Goal: Communication & Community: Ask a question

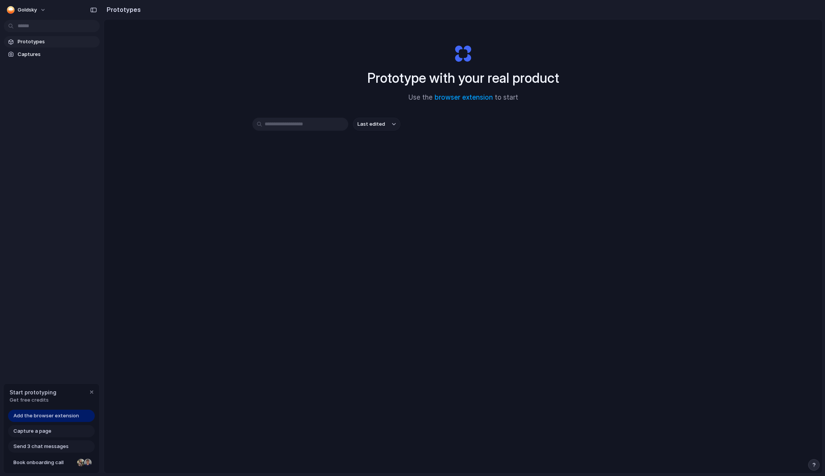
click at [536, 185] on div "Prototype with your real product Use the browser extension to start Last edited" at bounding box center [463, 267] width 718 height 495
click at [186, 206] on div "Prototype with your real product Use the browser extension to start Last edited" at bounding box center [463, 267] width 718 height 495
click at [308, 184] on div "Last edited" at bounding box center [463, 152] width 422 height 68
click at [459, 95] on link "browser extension" at bounding box center [464, 98] width 58 height 8
click at [130, 413] on div "Prototype with your real product Use the browser extension to start Last edited" at bounding box center [463, 267] width 718 height 495
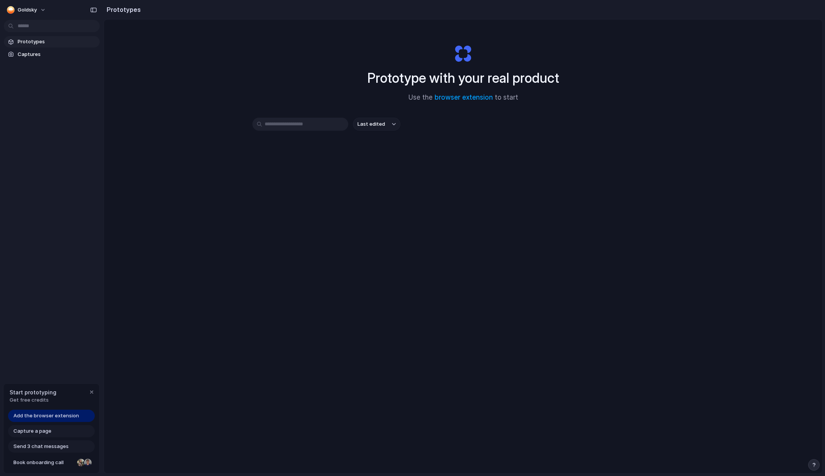
click at [237, 366] on div "Prototype with your real product Use the browser extension to start Last edited" at bounding box center [463, 267] width 718 height 495
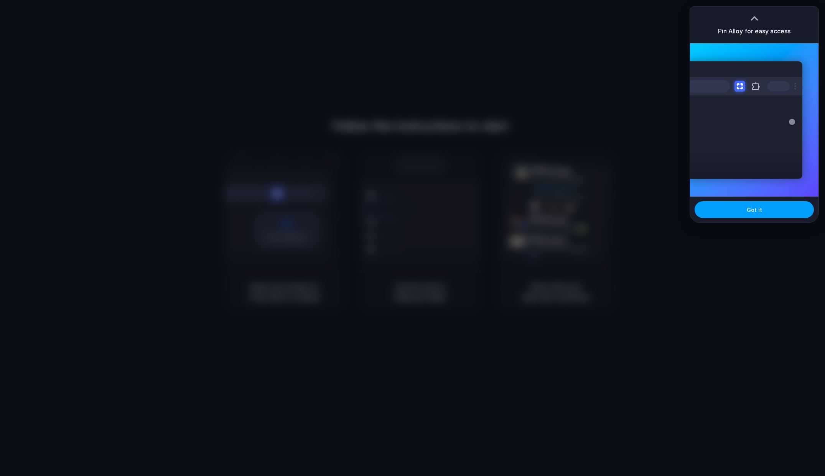
click at [777, 210] on button "Got it" at bounding box center [754, 209] width 119 height 17
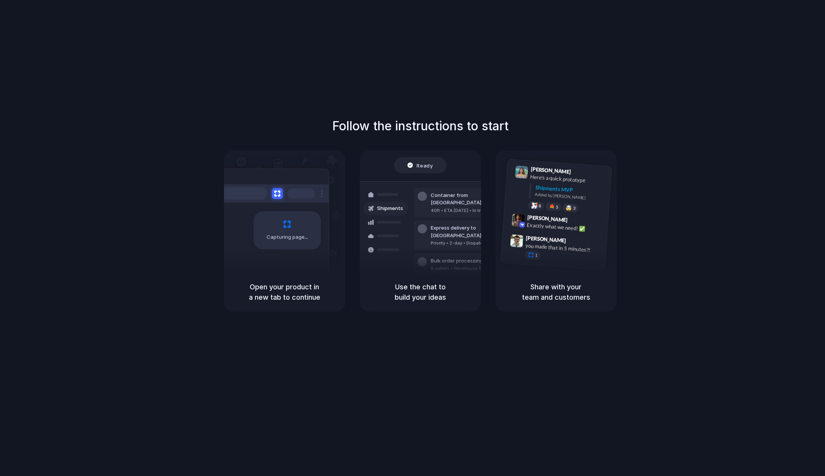
click at [563, 124] on div "Follow the instructions to start Capturing page Open your product in a new tab …" at bounding box center [420, 214] width 825 height 195
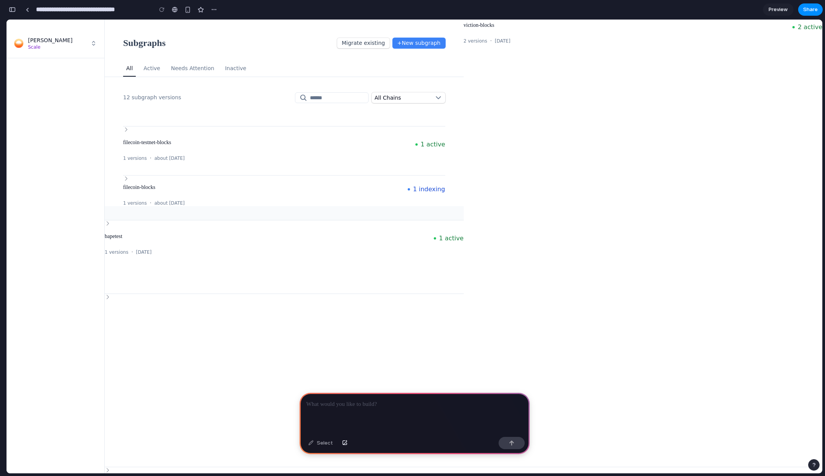
drag, startPoint x: 158, startPoint y: 166, endPoint x: 305, endPoint y: 216, distance: 155.5
click at [305, 216] on div "All Active Needs Attention Inactive 12 subgraph versions All Chains SUBGRAPH pl…" at bounding box center [284, 146] width 359 height 170
drag, startPoint x: 522, startPoint y: 198, endPoint x: 327, endPoint y: 191, distance: 195.3
click at [522, 198] on div "viction-blocks 2 active 2 versions · 11 months ago" at bounding box center [643, 237] width 359 height 434
click at [278, 186] on span "filecoin-blocks" at bounding box center [263, 188] width 280 height 8
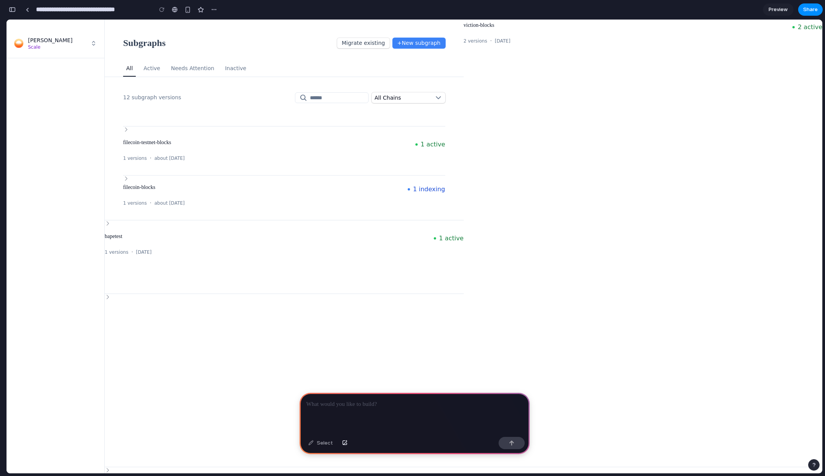
click at [142, 186] on span "filecoin-blocks" at bounding box center [139, 187] width 32 height 6
click at [129, 182] on div "filecoin-blocks 1 indexing" at bounding box center [284, 188] width 322 height 12
drag, startPoint x: 126, startPoint y: 179, endPoint x: 140, endPoint y: 183, distance: 14.7
click at [125, 179] on icon "Expand" at bounding box center [126, 178] width 6 height 9
drag, startPoint x: 479, startPoint y: 316, endPoint x: 530, endPoint y: 299, distance: 53.3
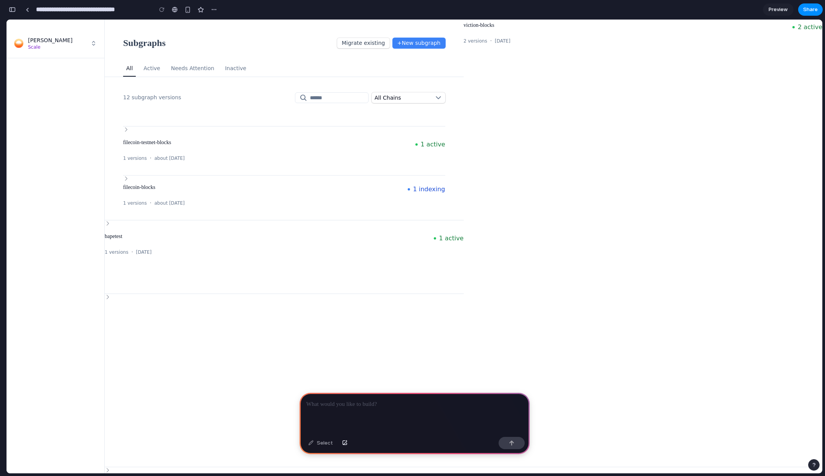
click at [480, 316] on div "viction-blocks 2 active 2 versions · 11 months ago" at bounding box center [643, 237] width 359 height 434
click at [782, 9] on span "Preview" at bounding box center [778, 10] width 19 height 8
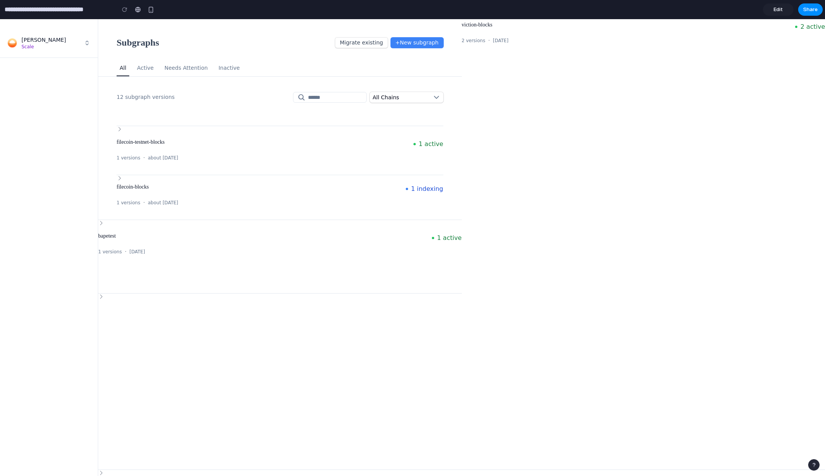
click at [782, 9] on link "Edit" at bounding box center [778, 9] width 31 height 12
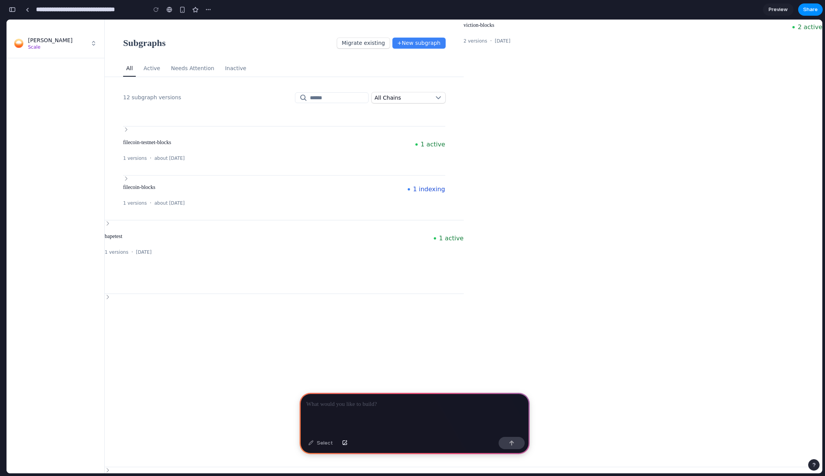
click at [781, 6] on span "Preview" at bounding box center [778, 10] width 19 height 8
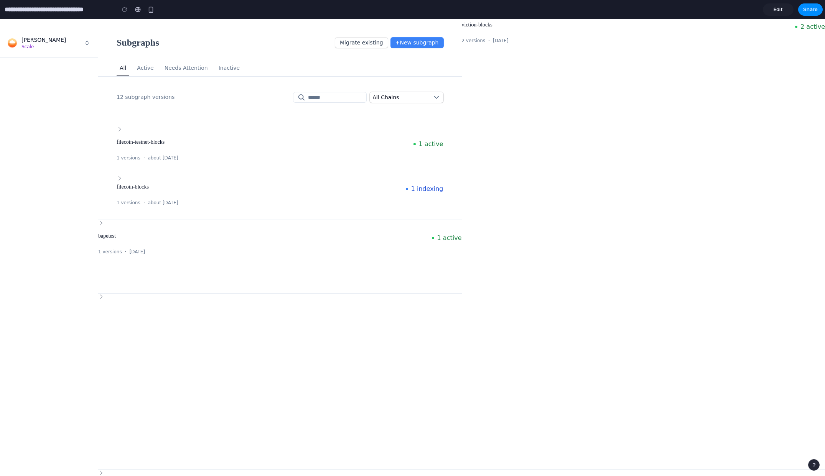
click at [781, 6] on span "Edit" at bounding box center [778, 10] width 9 height 8
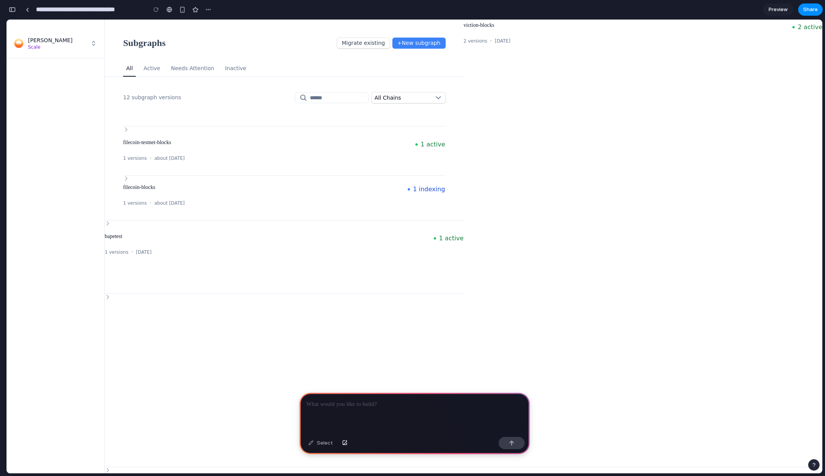
click at [714, 145] on div "viction-blocks 2 active 2 versions · 11 months ago" at bounding box center [643, 237] width 359 height 434
click at [212, 7] on button "button" at bounding box center [209, 10] width 12 height 12
click at [677, 121] on div "Duplicate Delete" at bounding box center [412, 238] width 825 height 476
click at [814, 464] on div "button" at bounding box center [813, 465] width 5 height 5
click at [773, 413] on span "Live chat" at bounding box center [764, 411] width 22 height 8
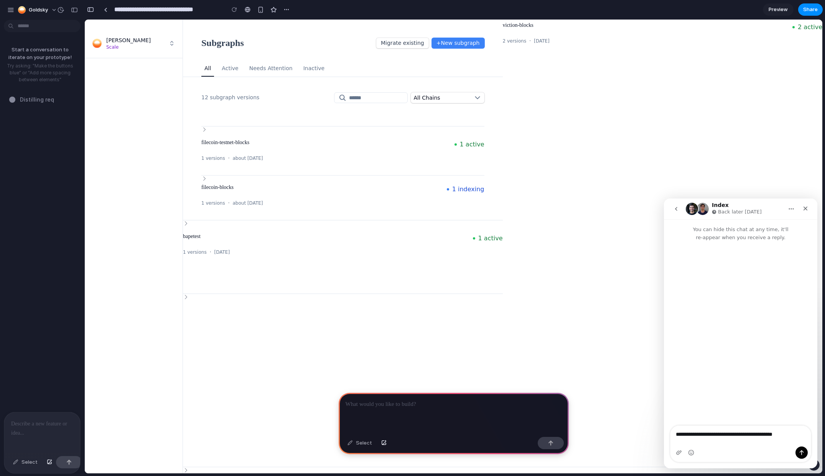
type textarea "**********"
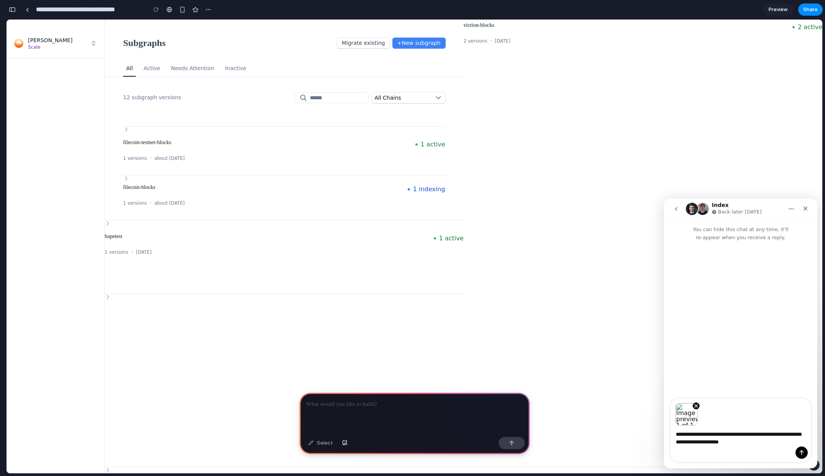
click at [207, 438] on div "Subgraphs Migrate existing + New subgraph All Active Needs Attention Inactive 1…" at bounding box center [284, 237] width 359 height 434
click at [772, 446] on textarea "**********" at bounding box center [740, 436] width 140 height 21
click at [755, 425] on div "Image previews" at bounding box center [740, 412] width 140 height 27
drag, startPoint x: 764, startPoint y: 439, endPoint x: 769, endPoint y: 443, distance: 6.9
click at [764, 439] on textarea "**********" at bounding box center [740, 436] width 140 height 21
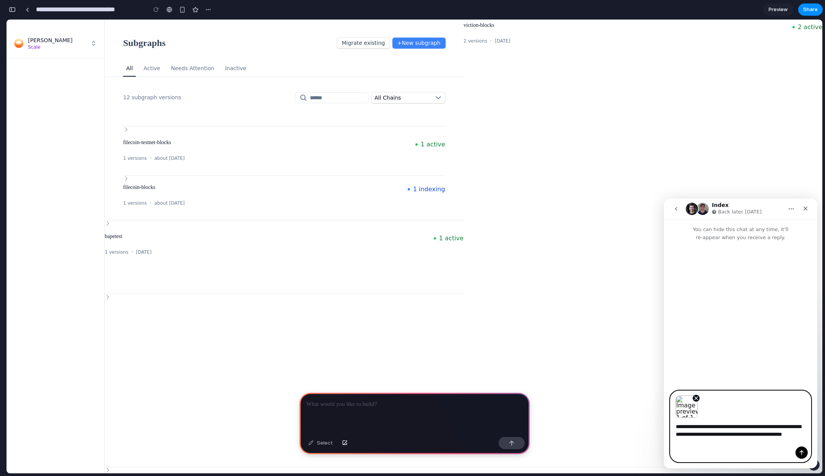
type textarea "**********"
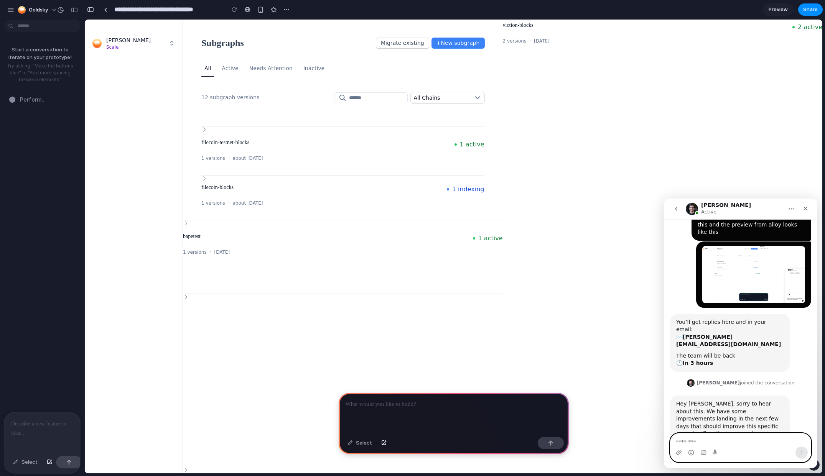
scroll to position [115, 0]
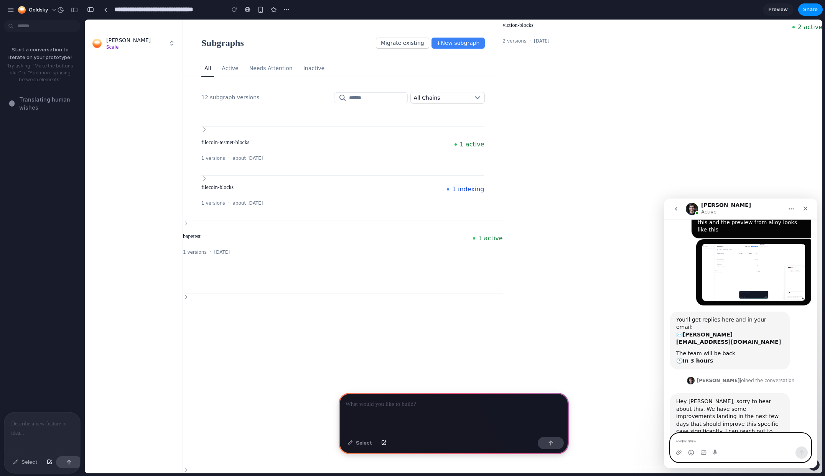
click at [733, 440] on textarea "Message…" at bounding box center [740, 440] width 140 height 13
type textarea "**********"
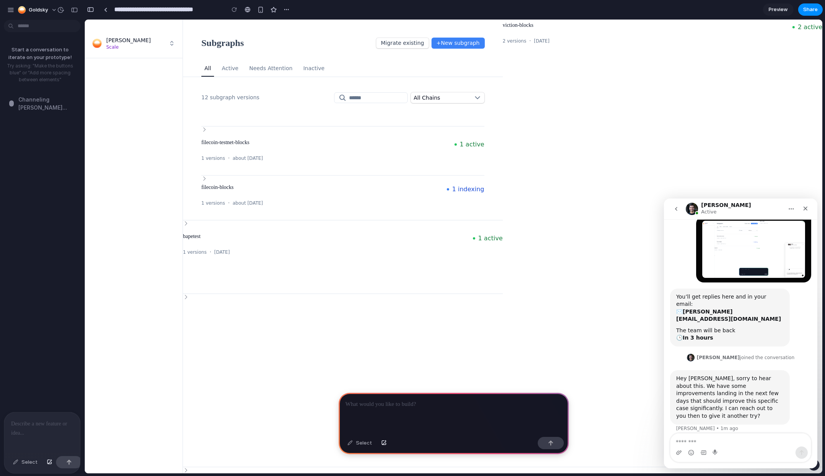
click at [309, 321] on div "Subgraphs Migrate existing + New subgraph All Active Needs Attention Inactive 1…" at bounding box center [343, 237] width 320 height 434
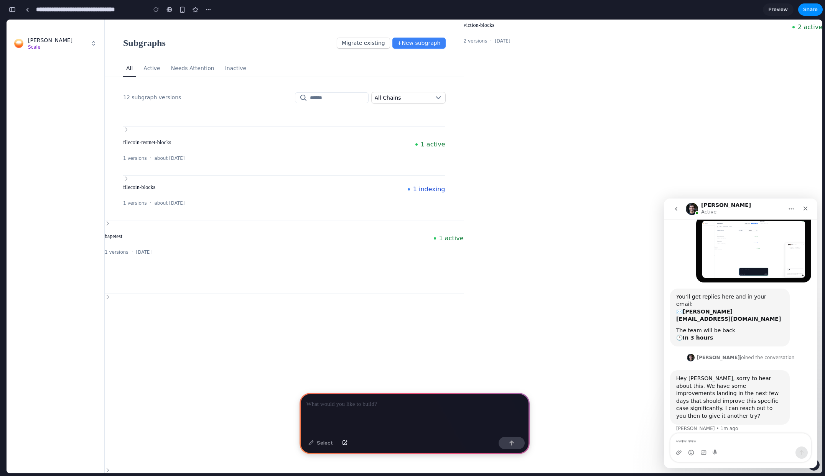
click at [739, 448] on div "Intercom messenger" at bounding box center [740, 453] width 140 height 12
click at [734, 445] on textarea "Message…" at bounding box center [740, 440] width 140 height 13
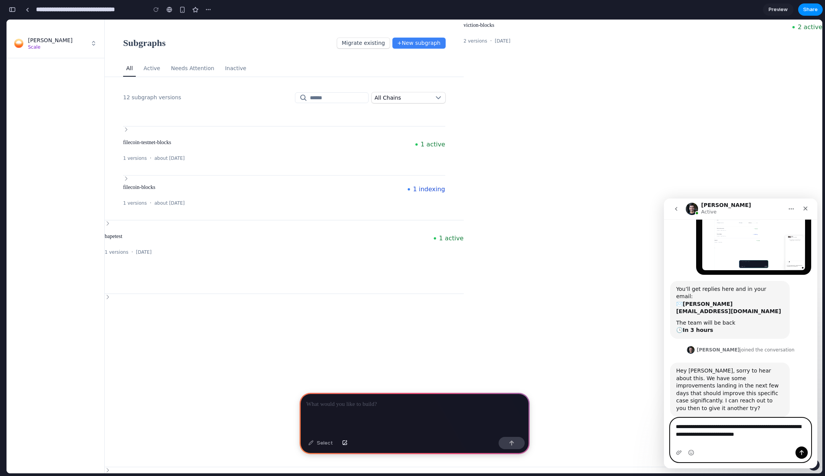
scroll to position [153, 0]
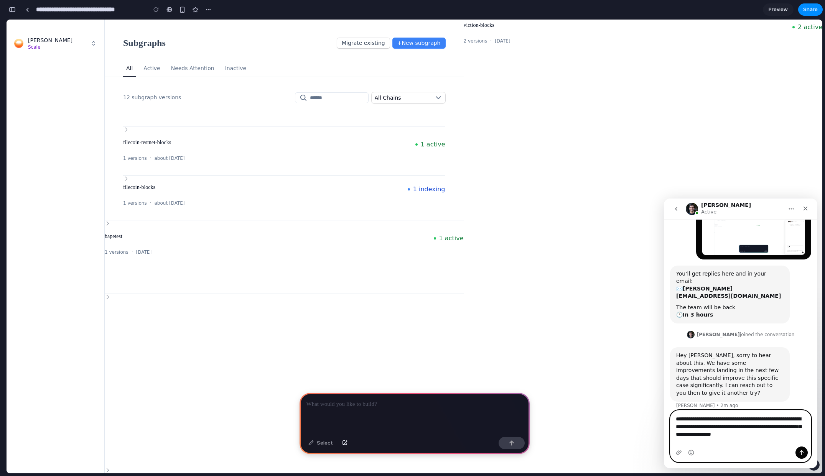
type textarea "**********"
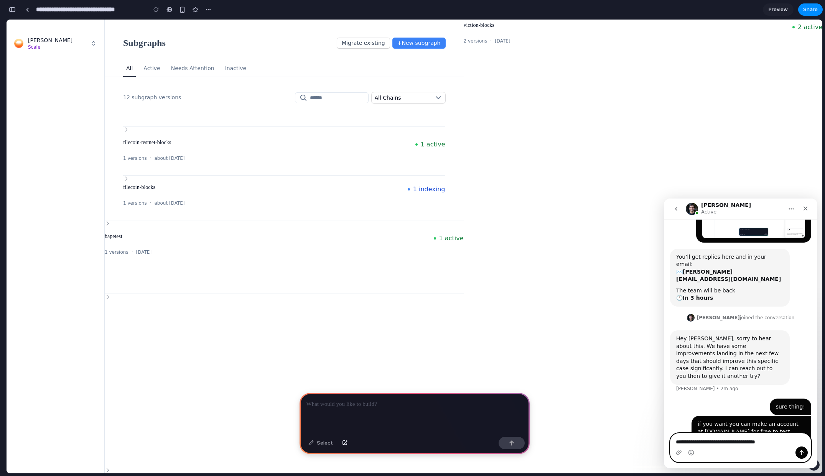
type textarea "**********"
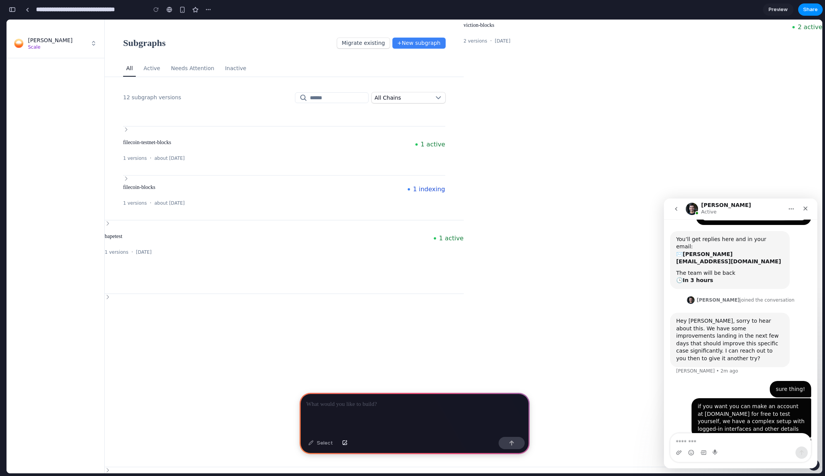
click at [375, 304] on div "Subgraphs Migrate existing + New subgraph All Active Needs Attention Inactive 1…" at bounding box center [284, 237] width 359 height 434
